Goal: Find specific page/section

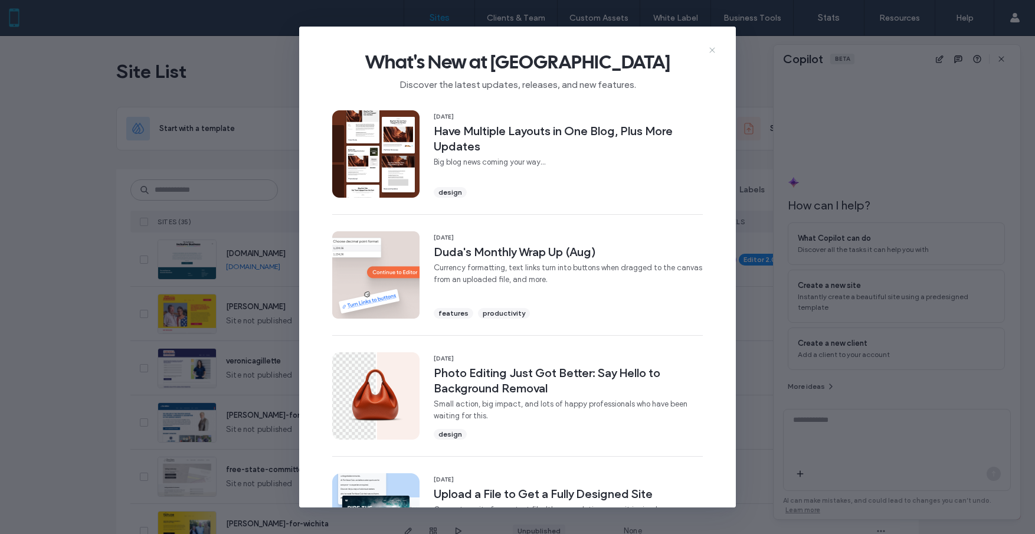
click at [715, 48] on icon at bounding box center [711, 49] width 9 height 9
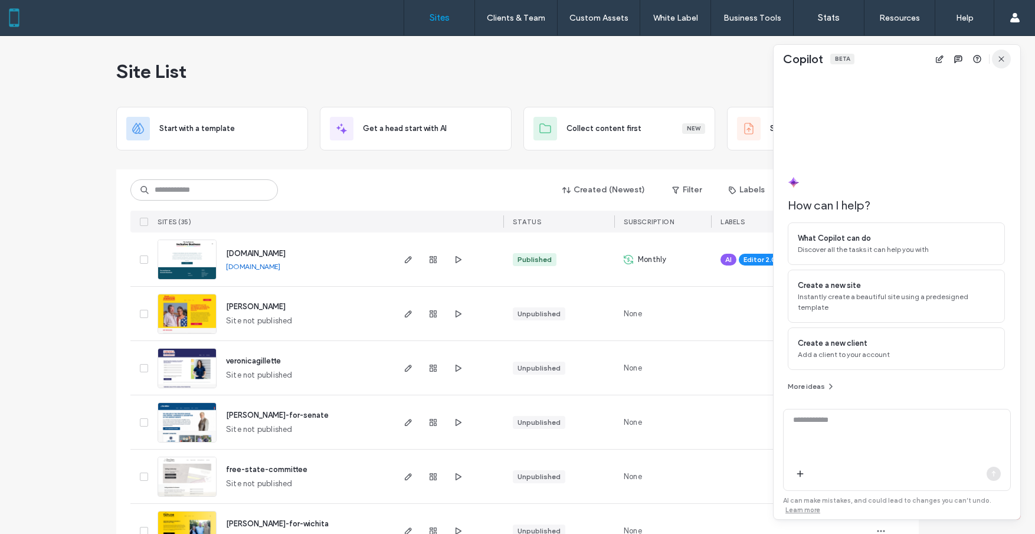
click at [1003, 60] on icon "button" at bounding box center [1000, 58] width 9 height 9
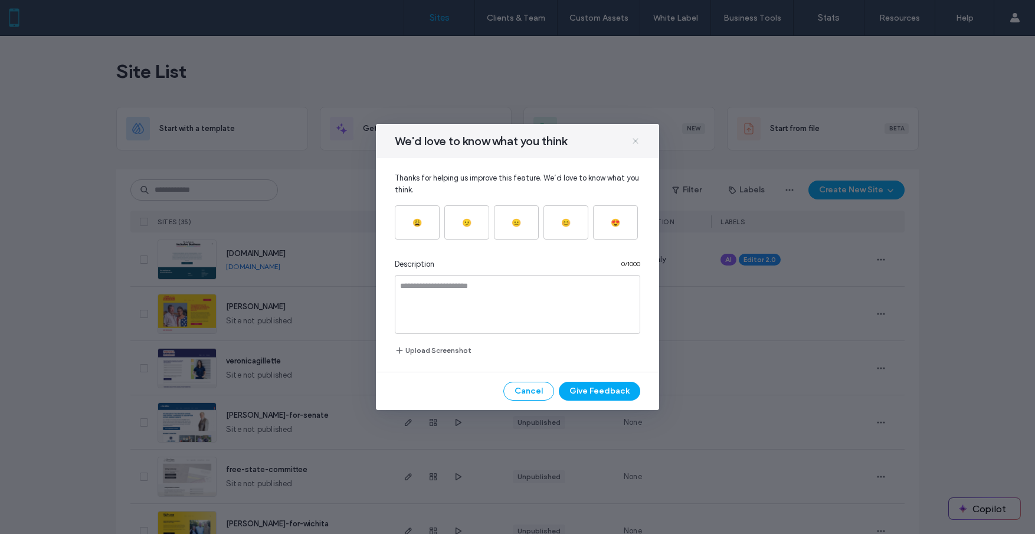
click at [637, 142] on icon at bounding box center [635, 140] width 9 height 9
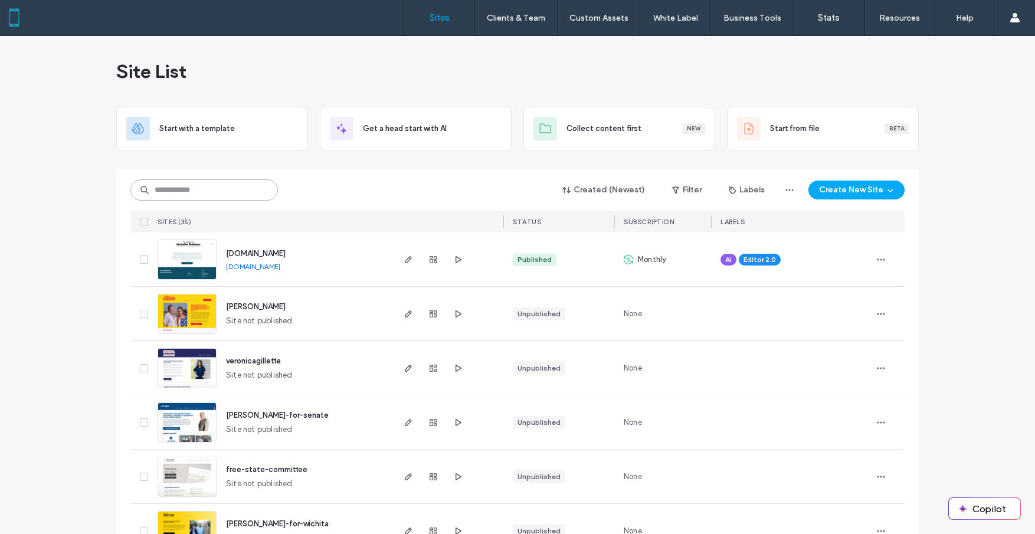
click at [204, 192] on input at bounding box center [203, 189] width 147 height 21
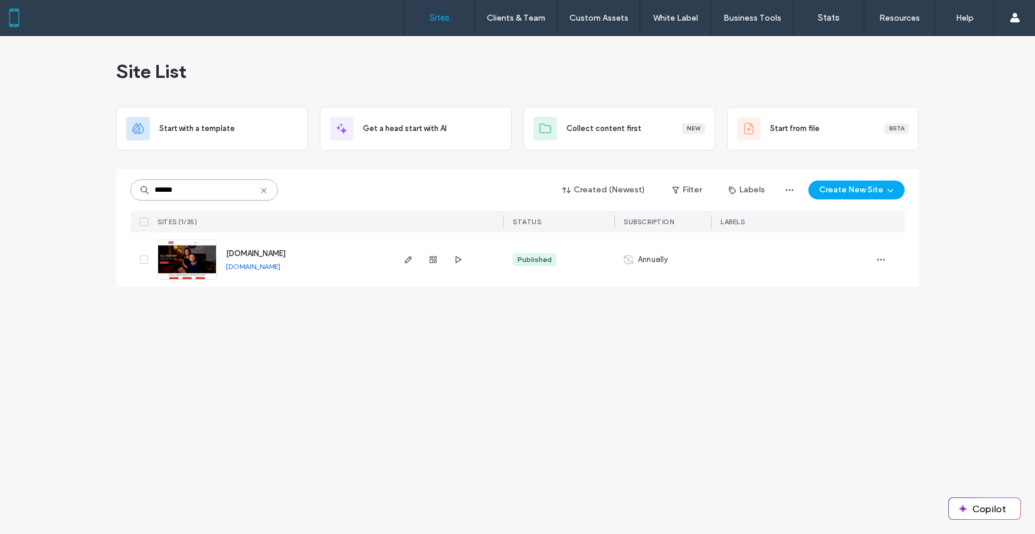
type input "******"
click at [280, 265] on link "[DOMAIN_NAME]" at bounding box center [253, 266] width 54 height 9
click at [411, 260] on icon "button" at bounding box center [407, 259] width 9 height 9
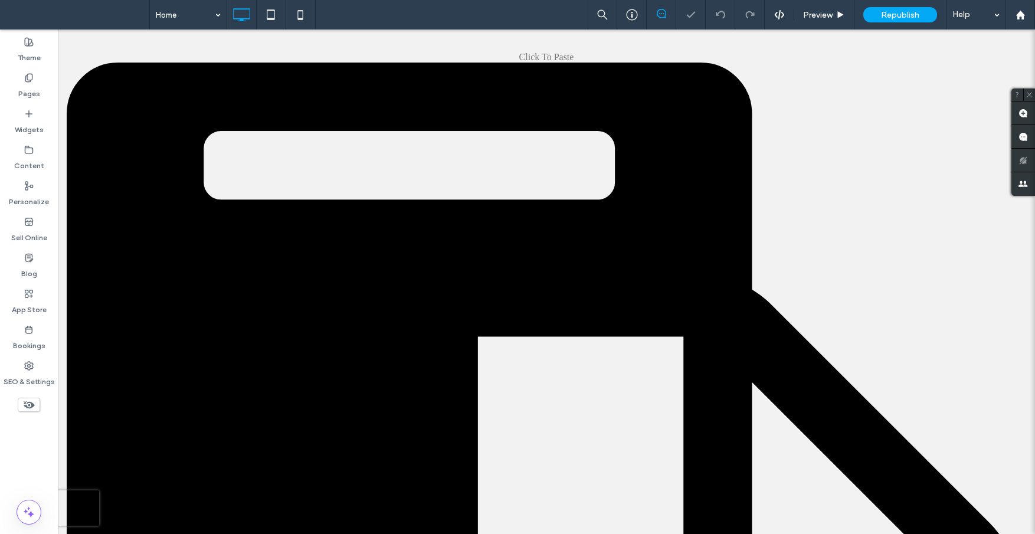
scroll to position [14, 0]
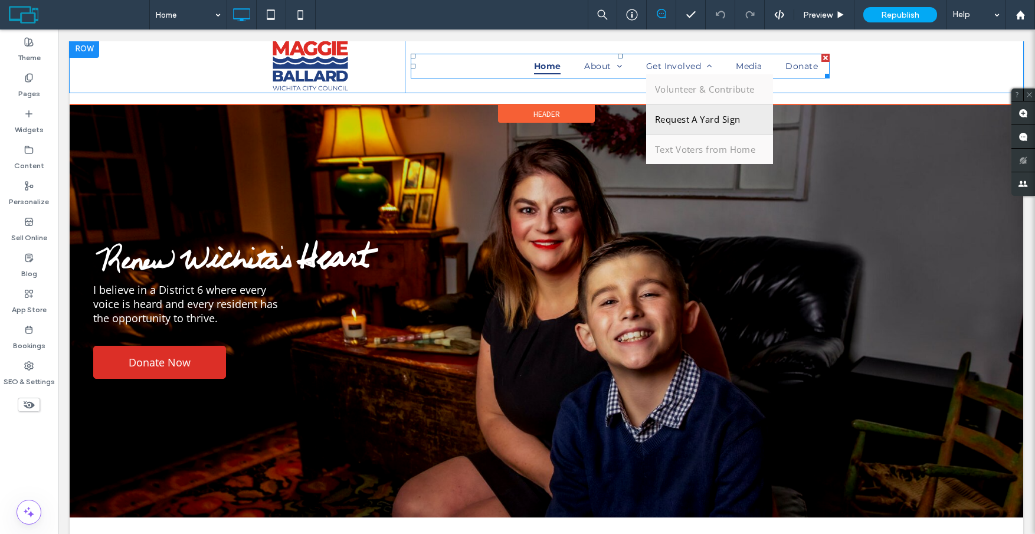
click at [671, 116] on span "Request A Yard Sign" at bounding box center [698, 119] width 86 height 12
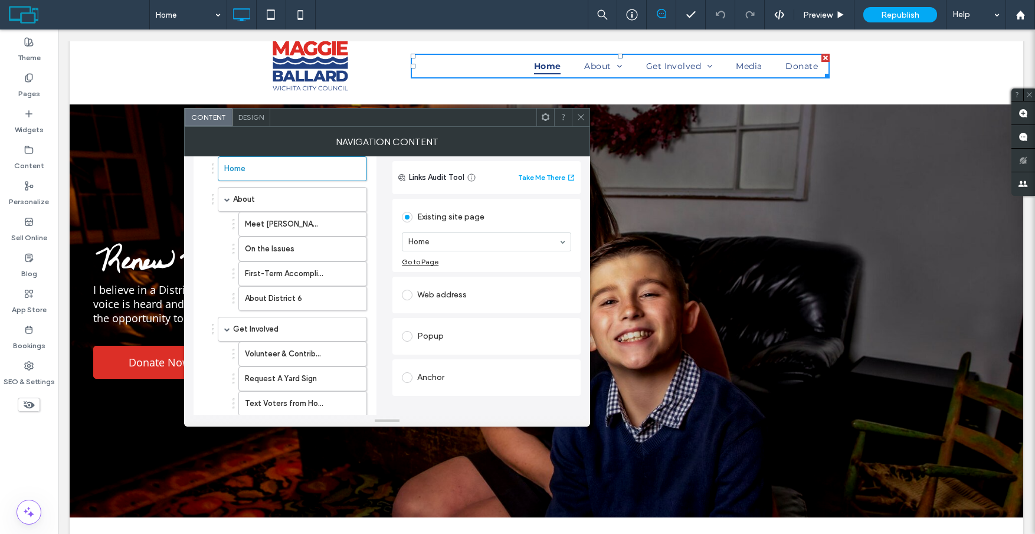
scroll to position [0, 0]
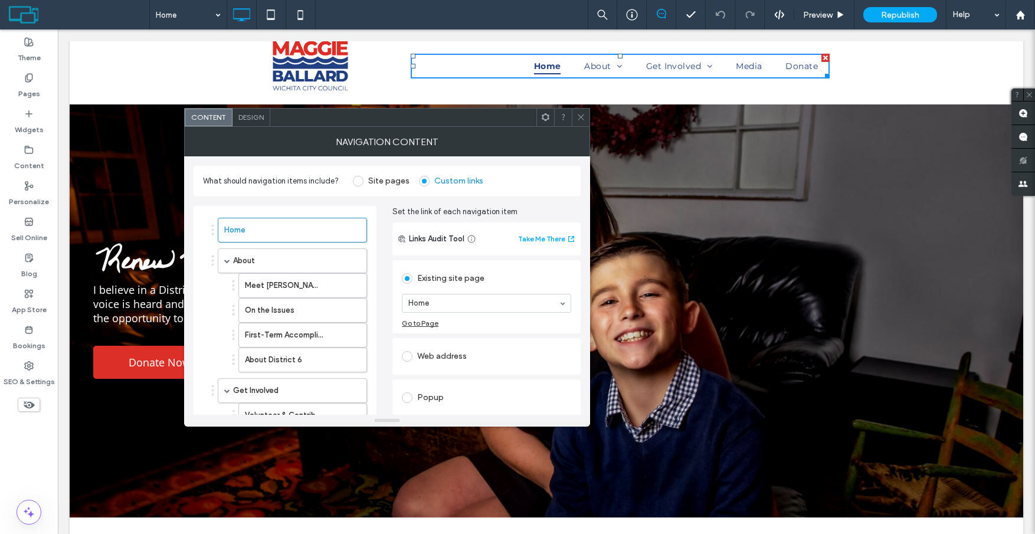
click at [393, 61] on div "Click To Paste" at bounding box center [334, 66] width 142 height 54
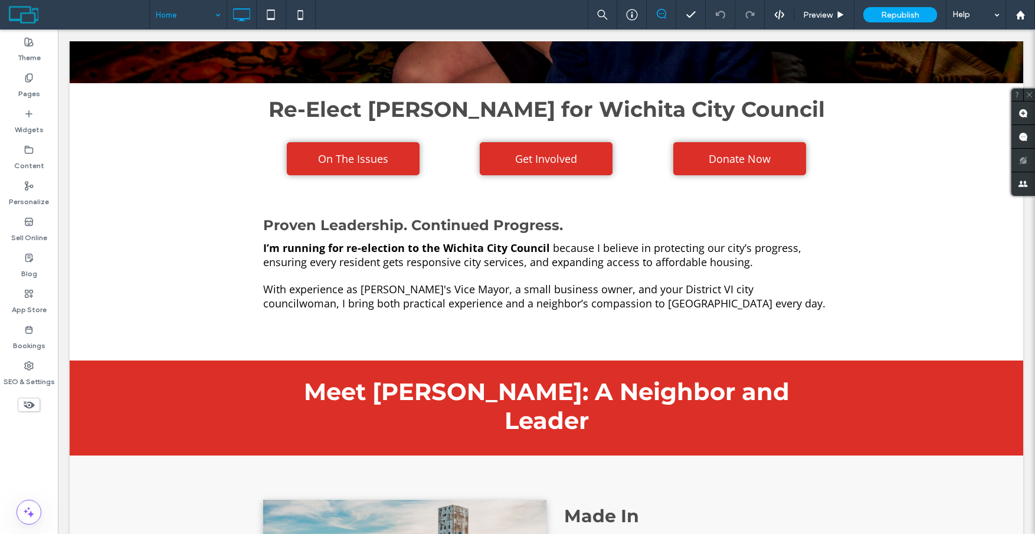
scroll to position [458, 0]
